Goal: Information Seeking & Learning: Learn about a topic

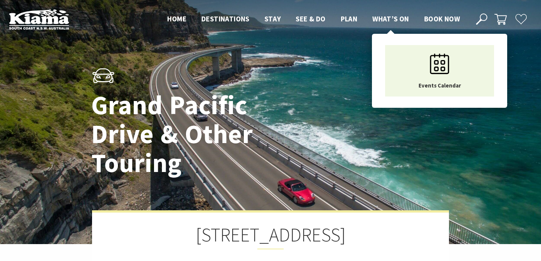
click at [389, 15] on span "What’s On" at bounding box center [390, 18] width 37 height 9
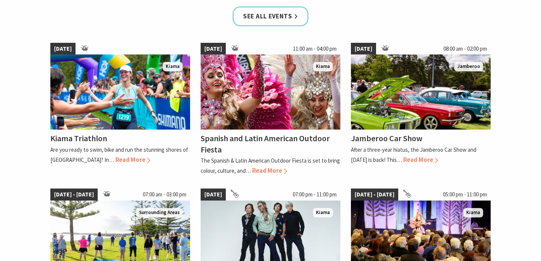
scroll to position [513, 0]
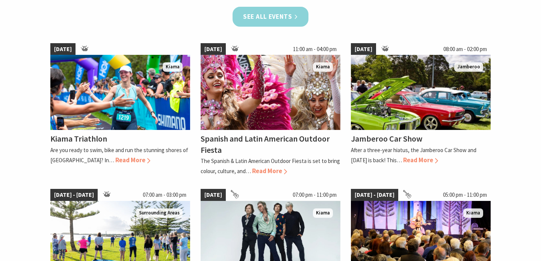
click at [273, 20] on link "See all Events" at bounding box center [270, 17] width 76 height 20
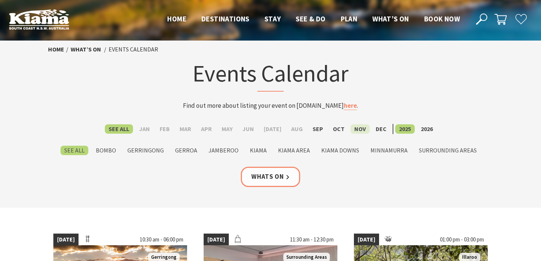
click at [356, 129] on label "Nov" at bounding box center [359, 128] width 19 height 9
click at [0, 0] on input "Nov" at bounding box center [0, 0] width 0 height 0
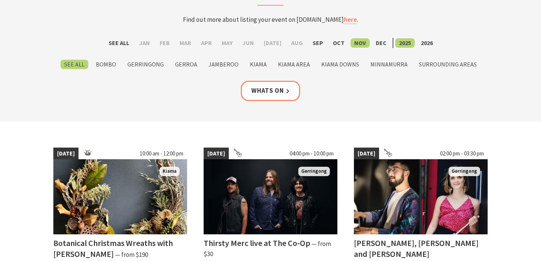
scroll to position [84, 0]
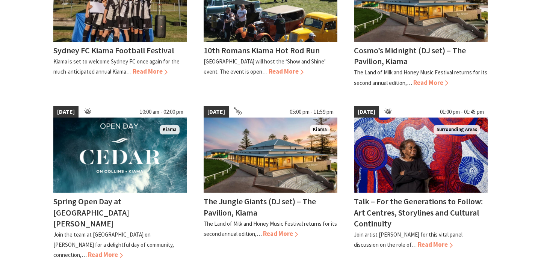
scroll to position [732, 0]
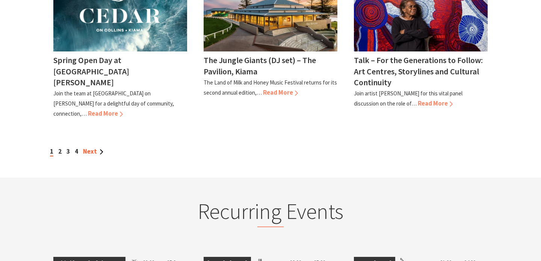
click at [95, 147] on link "Next" at bounding box center [93, 151] width 20 height 8
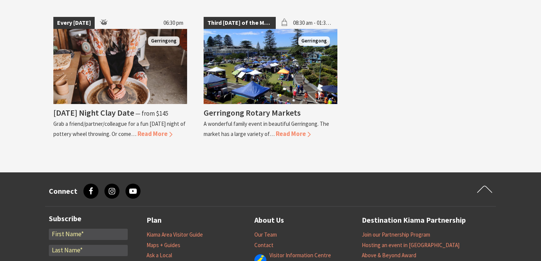
scroll to position [1735, 0]
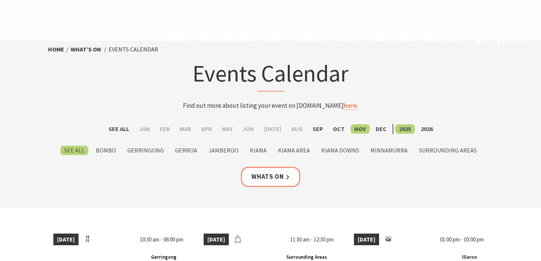
scroll to position [732, 0]
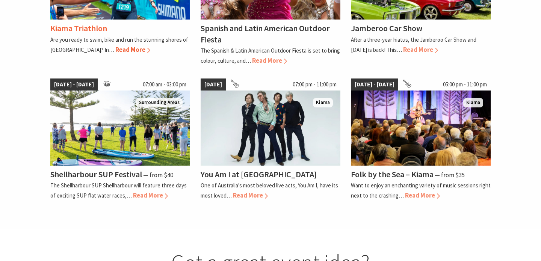
scroll to position [624, 0]
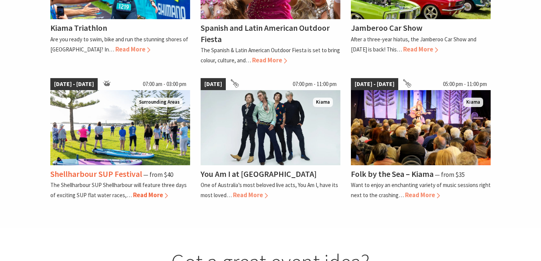
click at [83, 173] on h4 "Shellharbour SUP Festival" at bounding box center [96, 174] width 92 height 11
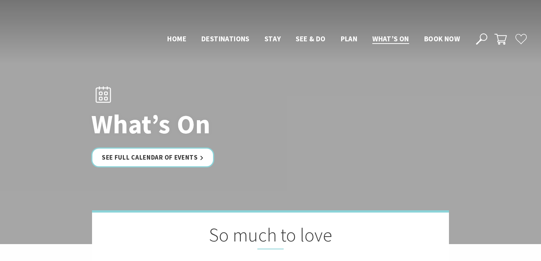
scroll to position [624, 0]
